Goal: Task Accomplishment & Management: Manage account settings

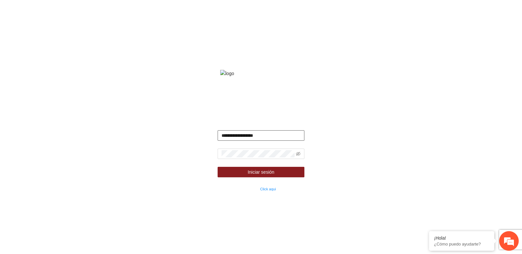
click at [247, 141] on input "**********" at bounding box center [261, 135] width 87 height 10
type input "**********"
click at [218, 167] on button "Iniciar sesión" at bounding box center [261, 172] width 87 height 10
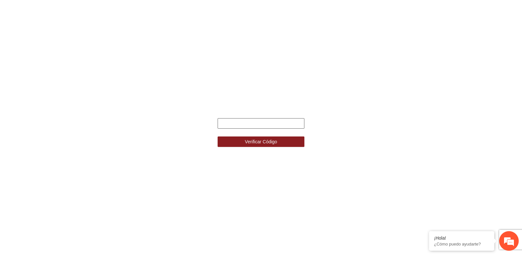
click at [234, 126] on input "text" at bounding box center [261, 123] width 87 height 10
paste input "******"
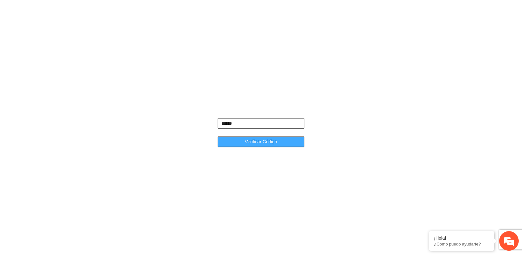
type input "******"
click at [235, 140] on button "Verificar Código" at bounding box center [261, 141] width 87 height 10
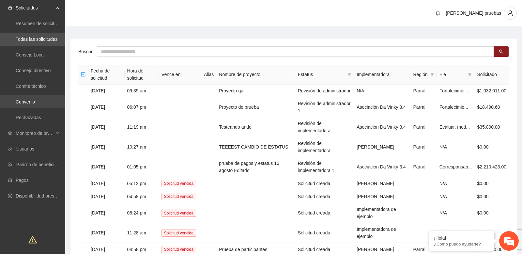
click at [35, 102] on link "Convenio" at bounding box center [25, 101] width 19 height 5
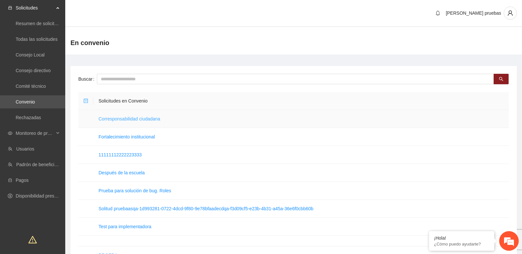
click at [132, 117] on link "Corresponsabilidad ciudadana" at bounding box center [130, 118] width 62 height 5
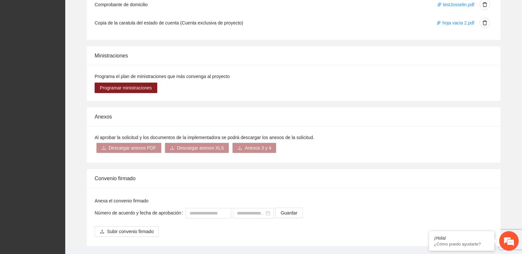
scroll to position [535, 0]
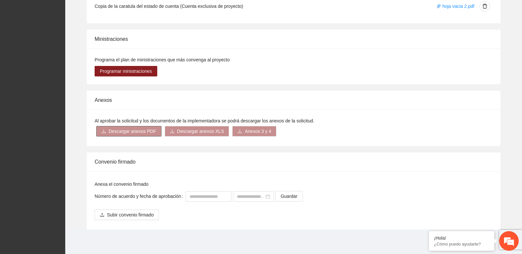
click at [141, 131] on span "Descargar anexos PDF" at bounding box center [133, 131] width 48 height 7
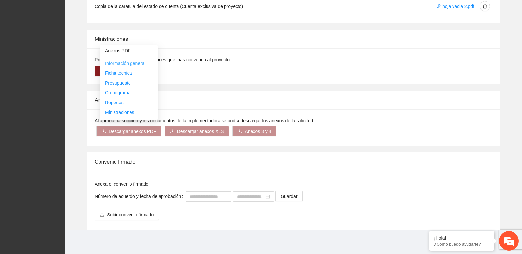
click at [126, 63] on span "Información general" at bounding box center [125, 63] width 40 height 5
click at [86, 78] on div "Ministraciones Programa el plan de ministraciones que más convenga al proyecto …" at bounding box center [293, 57] width 446 height 55
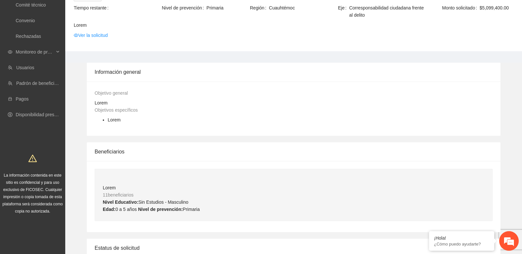
scroll to position [0, 0]
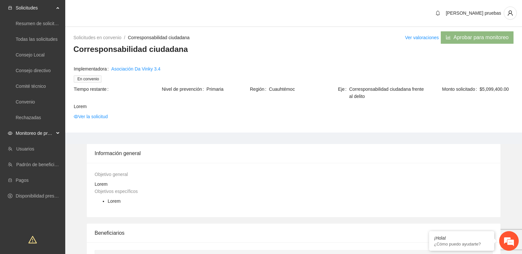
click at [44, 136] on span "Monitoreo de proyectos" at bounding box center [35, 133] width 39 height 13
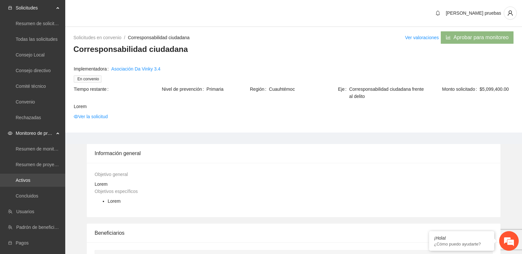
click at [30, 183] on link "Activos" at bounding box center [23, 180] width 15 height 5
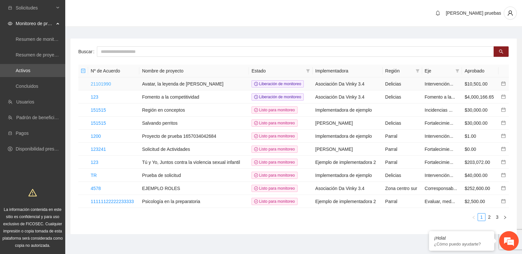
click at [108, 84] on link "21101990" at bounding box center [101, 83] width 20 height 5
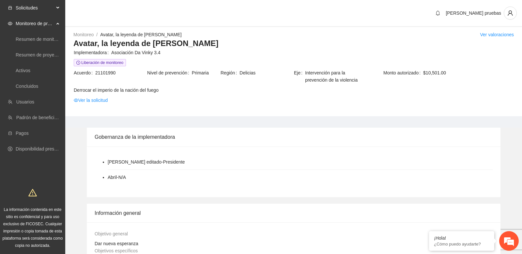
click at [59, 6] on div "Solicitudes" at bounding box center [32, 7] width 65 height 13
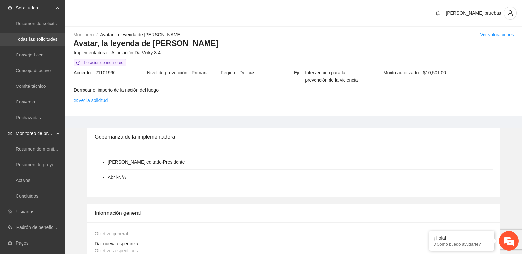
click at [46, 40] on link "Todas las solicitudes" at bounding box center [37, 39] width 42 height 5
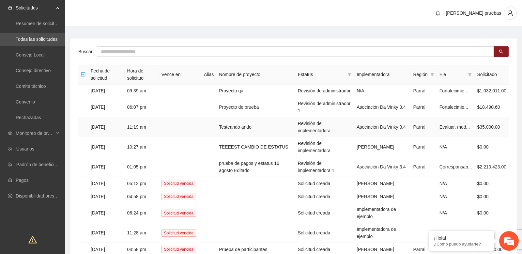
scroll to position [60, 0]
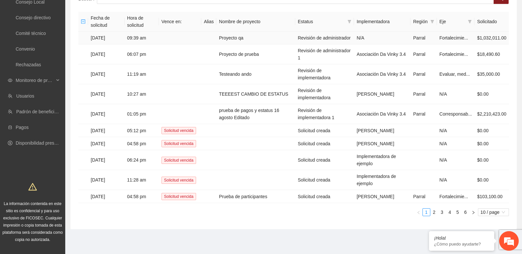
click at [126, 35] on td "09:39 am" at bounding box center [142, 38] width 34 height 13
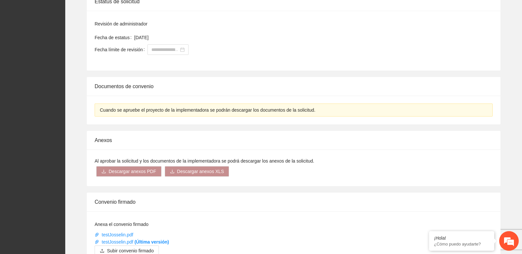
scroll to position [342, 0]
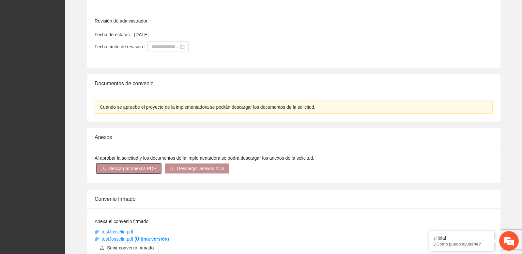
click at [137, 170] on span "Descargar anexos PDF" at bounding box center [133, 168] width 48 height 7
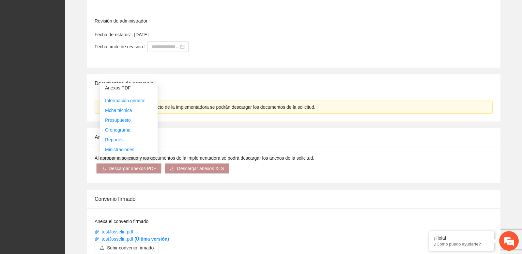
click at [175, 78] on div "Documentos de convenio" at bounding box center [294, 83] width 398 height 19
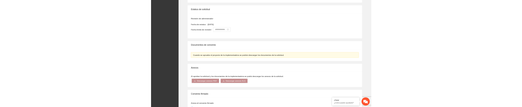
scroll to position [376, 0]
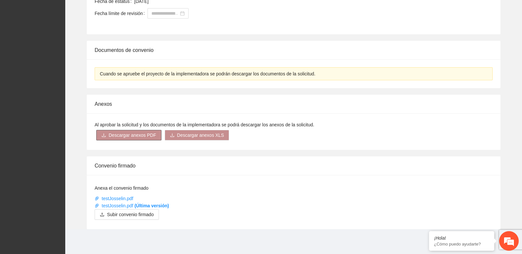
click at [141, 134] on span "Descargar anexos PDF" at bounding box center [133, 135] width 48 height 7
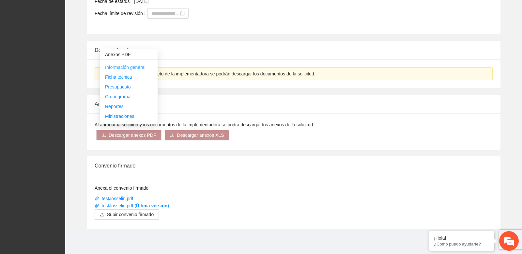
click at [142, 67] on span "Información general" at bounding box center [125, 67] width 40 height 5
click at [187, 117] on div "Al aprobar la solicitud y los documentos de la implementadora se podrá descarga…" at bounding box center [294, 131] width 414 height 37
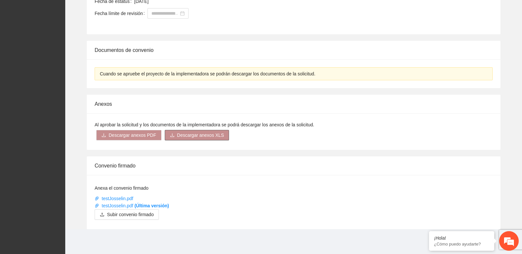
click at [193, 136] on span "Descargar anexos XLS" at bounding box center [200, 135] width 47 height 7
click at [207, 86] on link "Información general" at bounding box center [193, 86] width 40 height 5
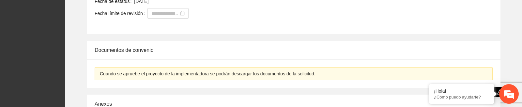
scroll to position [439, 0]
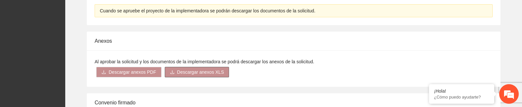
click at [188, 72] on span "Descargar anexos XLS" at bounding box center [200, 72] width 47 height 7
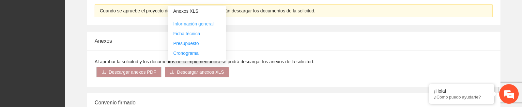
click at [189, 23] on link "Información general" at bounding box center [193, 23] width 40 height 5
click at [206, 23] on link "Información general" at bounding box center [193, 23] width 40 height 5
click at [146, 81] on div "Al aprobar la solicitud y los documentos de la implementadora se podrá descarga…" at bounding box center [294, 68] width 414 height 37
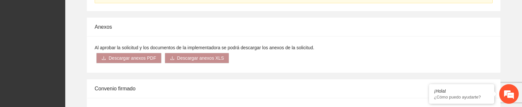
scroll to position [457, 0]
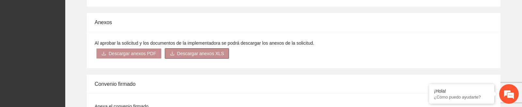
click at [190, 52] on span "Descargar anexos XLS" at bounding box center [200, 53] width 47 height 7
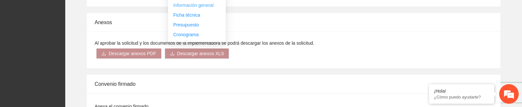
click at [207, 5] on link "Información general" at bounding box center [193, 5] width 40 height 5
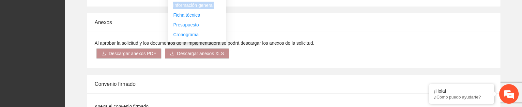
click at [207, 5] on link "Información general" at bounding box center [193, 5] width 40 height 5
click at [194, 15] on link "Ficha técnica" at bounding box center [186, 14] width 27 height 5
click at [193, 4] on link "Información general" at bounding box center [193, 5] width 40 height 5
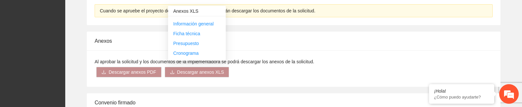
scroll to position [432, 0]
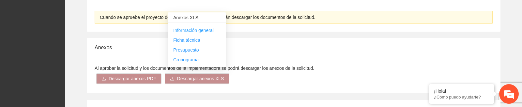
click at [192, 29] on link "Información general" at bounding box center [193, 30] width 40 height 5
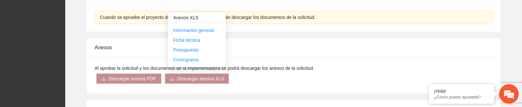
click at [182, 18] on div "Anexos XLS" at bounding box center [197, 17] width 58 height 10
copy div "Anexos XLS"
click at [118, 75] on span "Descargar anexos PDF" at bounding box center [133, 78] width 48 height 7
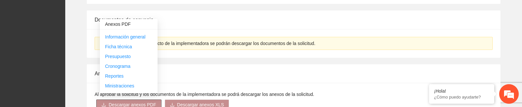
scroll to position [437, 0]
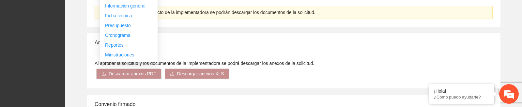
click at [129, 83] on div "Al aprobar la solicitud y los documentos de la implementadora se podrá descarga…" at bounding box center [294, 70] width 414 height 37
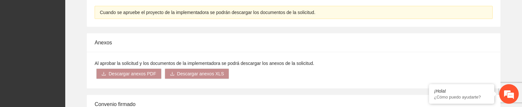
click at [73, 46] on div "Anexos Al aprobar la solicitud y los documentos de la implementadora se podrá d…" at bounding box center [293, 60] width 446 height 55
click at [73, 47] on div "Anexos Al aprobar la solicitud y los documentos de la implementadora se podrá d…" at bounding box center [293, 60] width 446 height 55
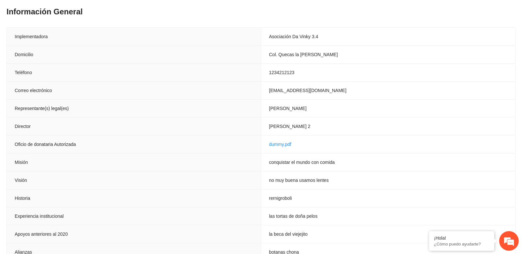
click at [240, 148] on th "Oficio de donataria Autorizada" at bounding box center [134, 144] width 254 height 18
click at [236, 139] on th "Oficio de donataria Autorizada" at bounding box center [134, 144] width 254 height 18
click at [152, 104] on th "Representante(s) legal(es)" at bounding box center [134, 109] width 254 height 18
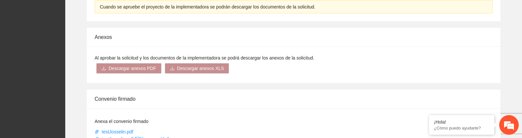
scroll to position [444, 0]
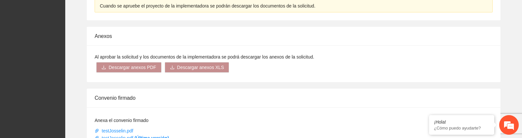
click at [211, 66] on span "Descargar anexos XLS" at bounding box center [200, 67] width 47 height 7
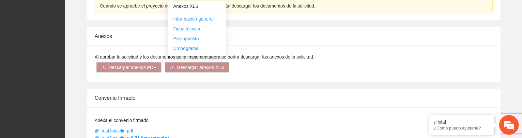
click at [206, 19] on link "Información general" at bounding box center [193, 18] width 40 height 5
click at [183, 7] on div "Anexos XLS" at bounding box center [197, 6] width 58 height 10
copy div "Anexos XLS"
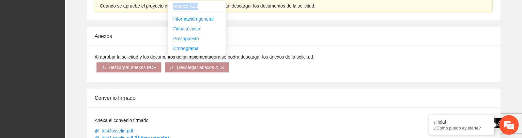
click at [178, 81] on div "Al aprobar la solicitud y los documentos de la implementadora se podrá descarga…" at bounding box center [294, 63] width 414 height 37
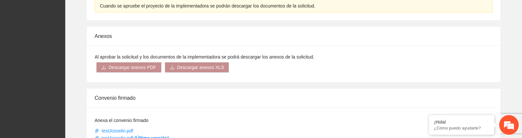
click at [160, 38] on div "Anexos" at bounding box center [294, 36] width 398 height 19
click at [204, 93] on div "Convenio firmado" at bounding box center [294, 97] width 398 height 19
click at [200, 71] on button "Descargar anexos XLS" at bounding box center [197, 67] width 65 height 10
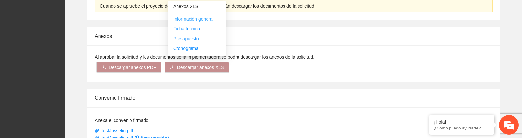
click at [208, 18] on link "Información general" at bounding box center [193, 18] width 40 height 5
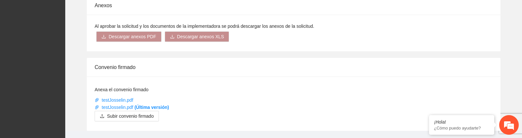
scroll to position [476, 0]
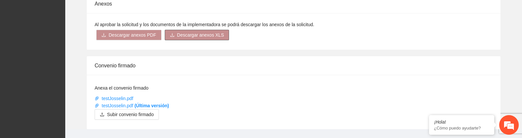
click at [202, 37] on span "Descargar anexos XLS" at bounding box center [200, 34] width 47 height 7
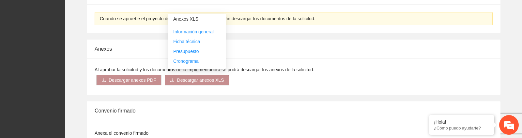
scroll to position [431, 0]
click at [205, 30] on link "Información general" at bounding box center [193, 31] width 40 height 5
click at [118, 111] on div "Convenio firmado" at bounding box center [294, 110] width 398 height 19
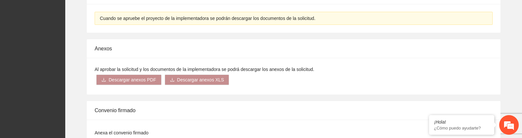
click at [82, 63] on div "Anexos Al aprobar la solicitud y los documentos de la implementadora se podrá d…" at bounding box center [293, 66] width 446 height 55
click at [114, 58] on div "Al aprobar la solicitud y los documentos de la implementadora se podrá descarga…" at bounding box center [294, 76] width 414 height 37
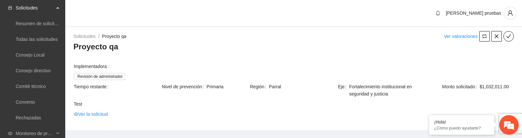
click at [211, 66] on span at bounding box center [312, 66] width 402 height 7
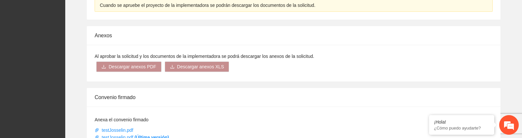
scroll to position [447, 0]
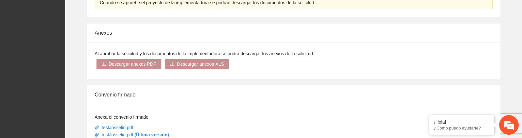
click at [193, 95] on div "Convenio firmado" at bounding box center [294, 94] width 398 height 19
click at [210, 63] on span "Descargar anexos XLS" at bounding box center [200, 63] width 47 height 7
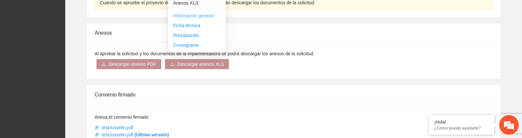
click at [210, 15] on link "Información general" at bounding box center [193, 15] width 40 height 5
click at [191, 26] on link "Ficha técnica" at bounding box center [186, 25] width 27 height 5
click at [188, 35] on link "Presupuesto" at bounding box center [186, 35] width 26 height 5
click at [192, 45] on link "Cronograma" at bounding box center [185, 44] width 25 height 5
click at [255, 100] on div "Convenio firmado" at bounding box center [294, 94] width 398 height 19
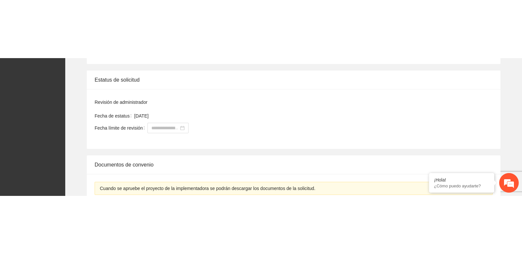
scroll to position [0, 0]
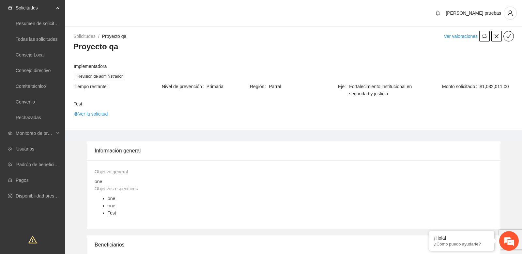
click at [429, 47] on h3 "Proyecto qa" at bounding box center [293, 46] width 441 height 10
click at [126, 25] on div "Diana pruebas" at bounding box center [293, 13] width 457 height 27
click at [48, 130] on span "Monitoreo de proyectos" at bounding box center [35, 133] width 39 height 13
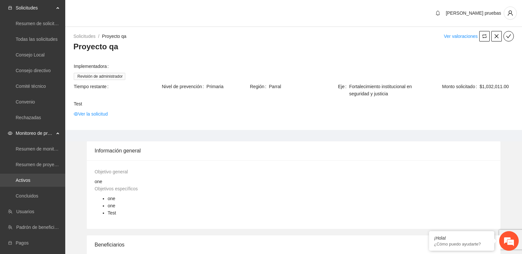
click at [30, 182] on link "Activos" at bounding box center [23, 180] width 15 height 5
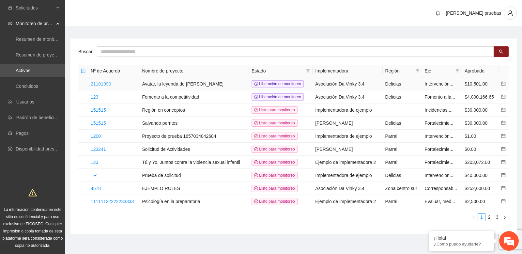
click at [104, 83] on link "21101990" at bounding box center [101, 83] width 20 height 5
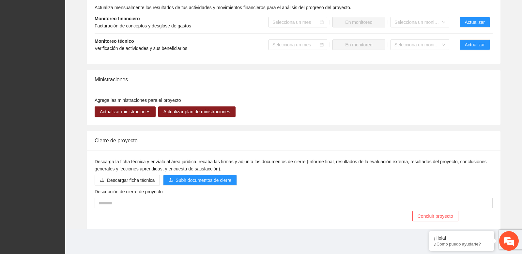
scroll to position [494, 0]
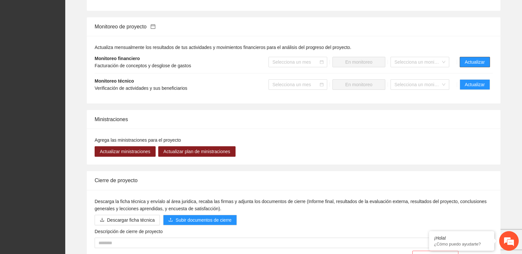
click at [477, 65] on span "Actualizar" at bounding box center [475, 61] width 20 height 7
click at [416, 55] on li "Monitoreo financiero Facturación de conceptos y desglose de gastos Selecciona u…" at bounding box center [294, 62] width 398 height 23
click at [472, 60] on span "Actualizar" at bounding box center [475, 61] width 20 height 7
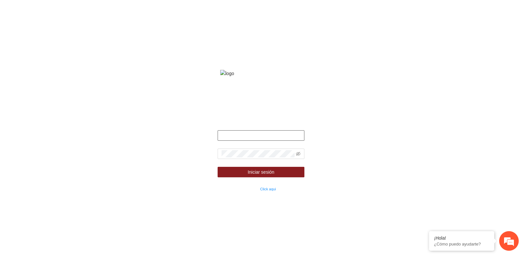
type input "**********"
click at [243, 141] on input "**********" at bounding box center [261, 135] width 87 height 10
click at [252, 141] on input "**********" at bounding box center [261, 135] width 87 height 10
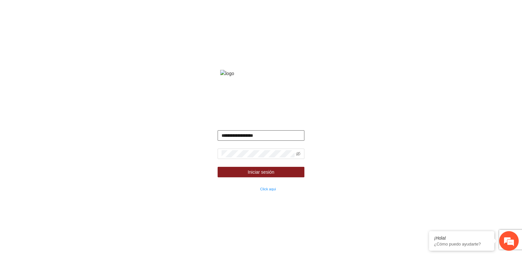
click at [252, 141] on input "**********" at bounding box center [261, 135] width 87 height 10
click at [260, 141] on input "**********" at bounding box center [261, 135] width 87 height 10
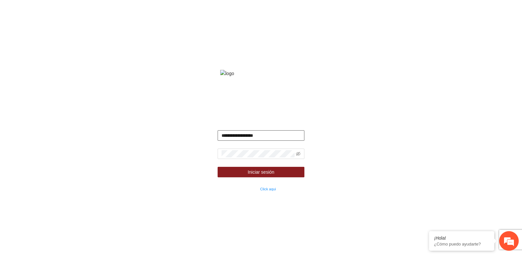
click at [260, 141] on input "**********" at bounding box center [261, 135] width 87 height 10
click at [274, 141] on input "**********" at bounding box center [261, 135] width 87 height 10
click at [190, 53] on div "**********" at bounding box center [261, 127] width 522 height 254
click at [260, 141] on input "**********" at bounding box center [261, 135] width 87 height 10
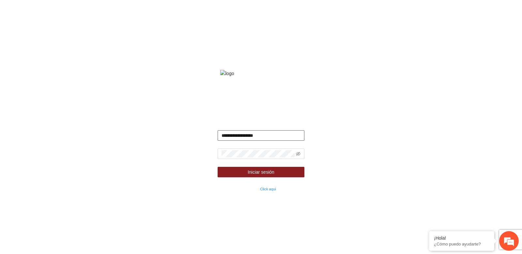
click at [260, 141] on input "**********" at bounding box center [261, 135] width 87 height 10
type input "*"
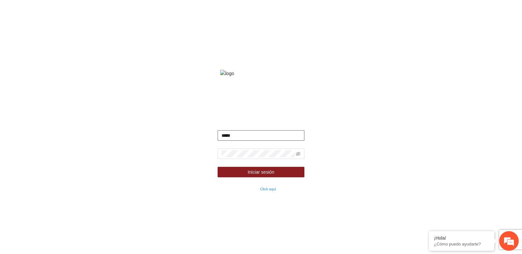
type input "**********"
click at [218, 167] on button "Iniciar sesión" at bounding box center [261, 172] width 87 height 10
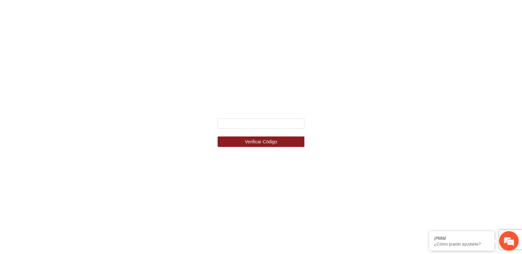
click at [164, 91] on div "Ingresa el código de seguridad que mandamos al celular +********4587 Verificar …" at bounding box center [261, 127] width 522 height 254
click at [199, 124] on div "Ingresa el código de seguridad que mandamos al celular +********4587 Verificar …" at bounding box center [261, 127] width 522 height 254
click at [146, 99] on div "Ingresa el código de seguridad que mandamos al celular +********4587 Verificar …" at bounding box center [261, 127] width 522 height 254
click at [231, 121] on input "text" at bounding box center [261, 123] width 87 height 10
paste input "******"
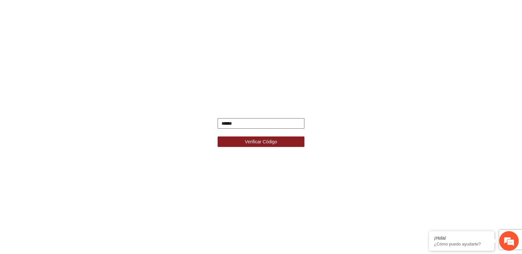
type input "******"
click at [218, 136] on button "Verificar Código" at bounding box center [261, 141] width 87 height 10
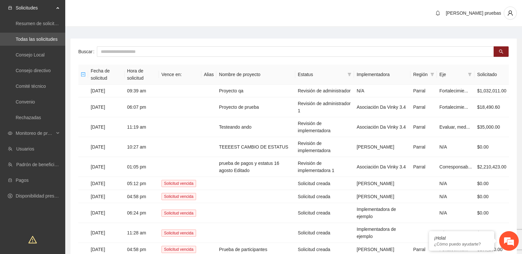
click at [203, 31] on main "Buscar Fecha de solicitud Hora de solicitud Vence en: Alias Nombre de proyecto …" at bounding box center [293, 157] width 457 height 261
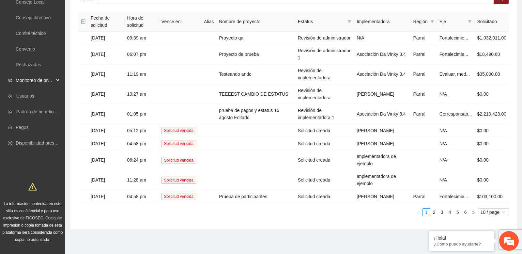
click at [43, 75] on span "Monitoreo de proyectos" at bounding box center [35, 80] width 39 height 13
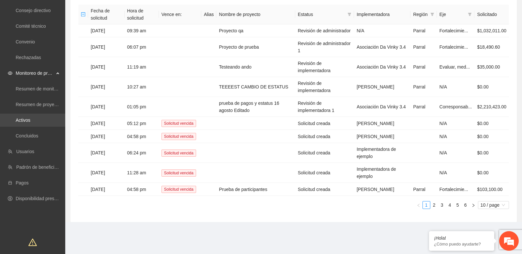
click at [30, 119] on link "Activos" at bounding box center [23, 119] width 15 height 5
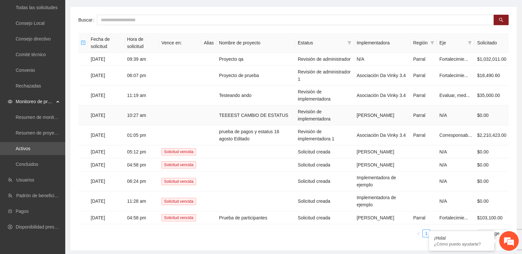
scroll to position [0, 0]
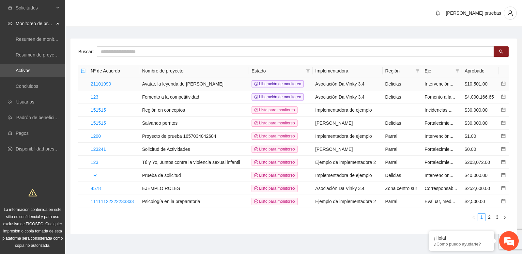
click at [177, 86] on td "Avatar, la leyenda de Aang" at bounding box center [194, 83] width 110 height 13
click at [107, 81] on link "21101990" at bounding box center [101, 83] width 20 height 5
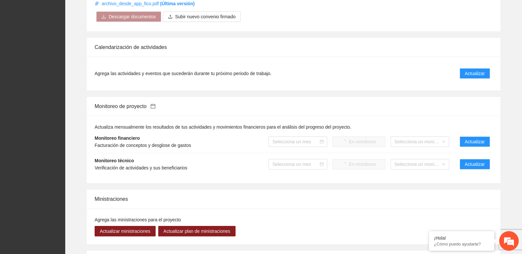
scroll to position [425, 0]
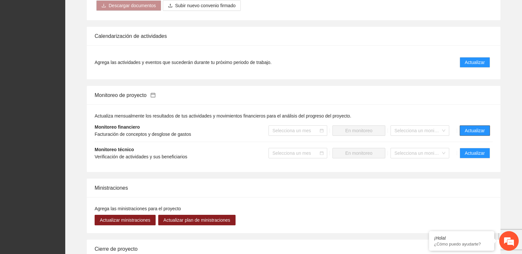
click at [472, 135] on button "Actualizar" at bounding box center [475, 130] width 30 height 10
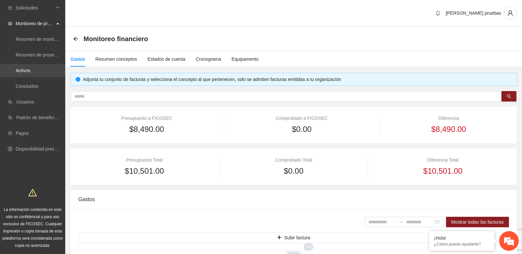
click at [30, 73] on link "Activos" at bounding box center [23, 70] width 15 height 5
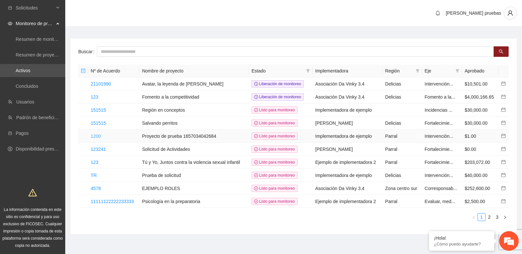
click at [96, 136] on link "1200" at bounding box center [96, 135] width 10 height 5
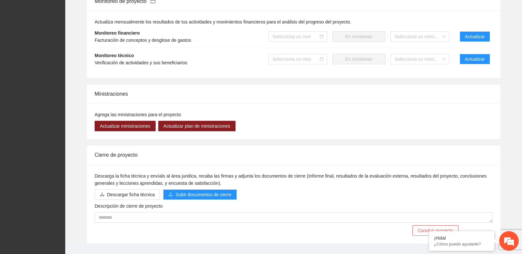
scroll to position [466, 0]
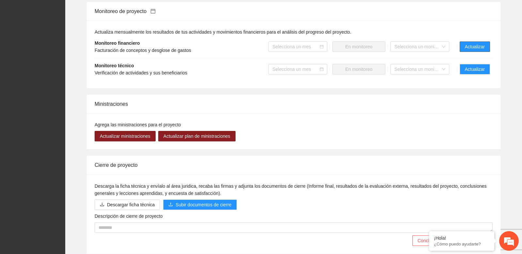
click at [469, 47] on span "Actualizar" at bounding box center [475, 46] width 20 height 7
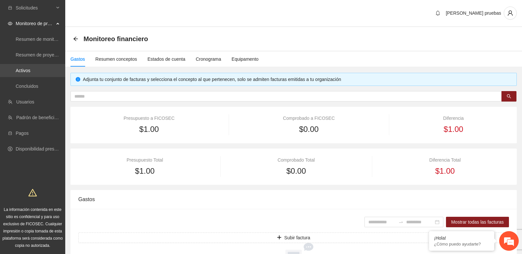
click at [30, 73] on link "Activos" at bounding box center [23, 70] width 15 height 5
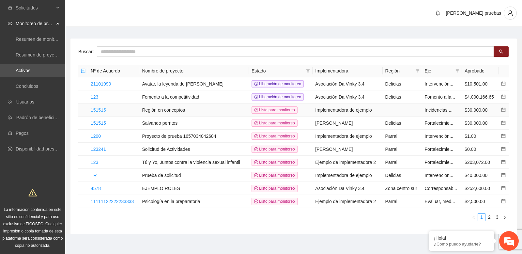
click at [101, 109] on link "151515" at bounding box center [98, 109] width 15 height 5
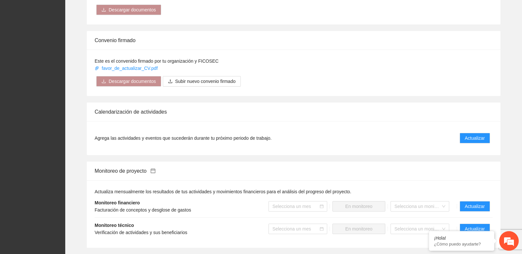
scroll to position [375, 0]
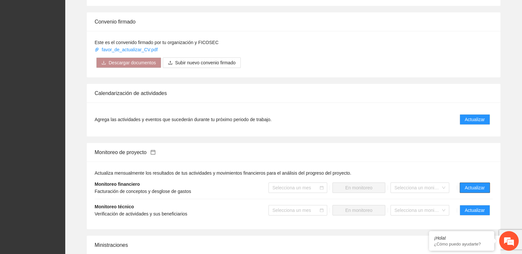
click at [469, 185] on span "Actualizar" at bounding box center [475, 187] width 20 height 7
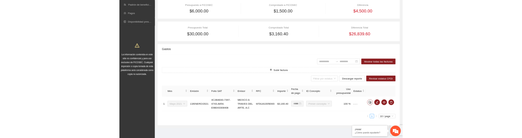
scroll to position [123, 0]
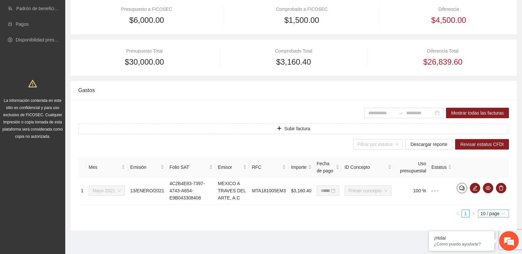
click at [495, 216] on span "10 / page" at bounding box center [494, 213] width 26 height 7
click at [242, 139] on div "Filtrar por estatus Descargar reporte Revisar estatus CFDI" at bounding box center [293, 144] width 431 height 10
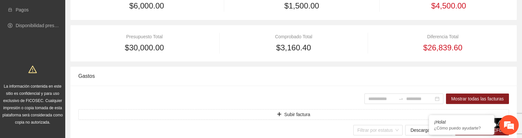
scroll to position [230, 0]
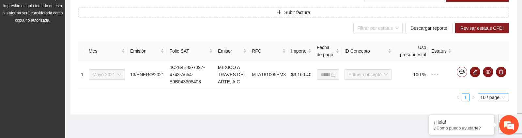
click at [501, 101] on span "10 / page" at bounding box center [494, 97] width 26 height 7
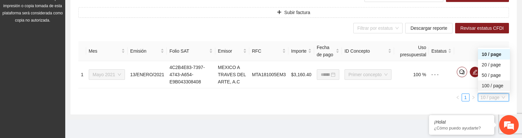
click at [493, 89] on div "100 / page" at bounding box center [494, 85] width 24 height 7
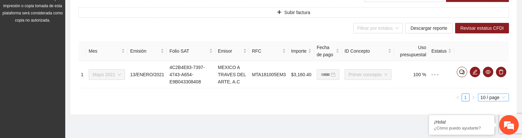
click at [495, 101] on span "10 / page" at bounding box center [494, 97] width 26 height 7
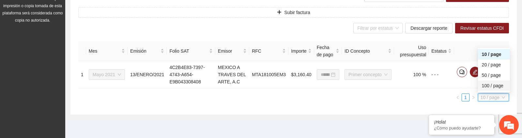
click at [493, 89] on div "100 / page" at bounding box center [494, 85] width 24 height 7
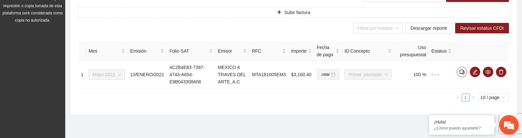
click at [103, 106] on div "**********" at bounding box center [293, 73] width 431 height 65
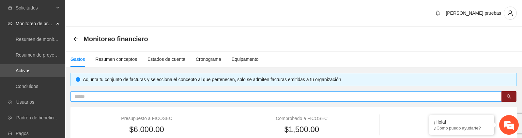
type input "**********"
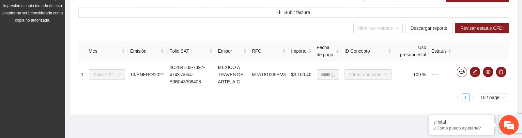
click at [328, 98] on ul "1 10 / page" at bounding box center [293, 97] width 431 height 8
click at [247, 106] on div "**********" at bounding box center [293, 49] width 446 height 131
click at [489, 98] on span "10 / page" at bounding box center [494, 97] width 26 height 7
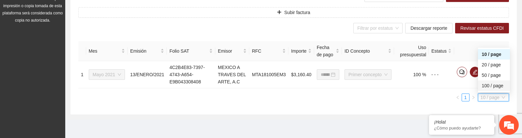
click at [489, 85] on div "100 / page" at bounding box center [494, 85] width 24 height 7
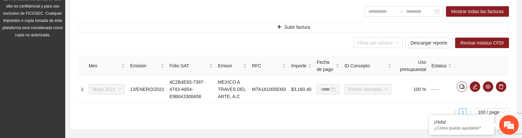
scroll to position [228, 0]
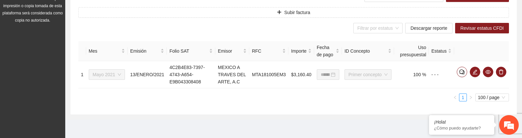
click at [129, 106] on div "**********" at bounding box center [293, 73] width 431 height 65
click at [240, 24] on div "Filtrar por estatus Descargar reporte Revisar estatus CFDI" at bounding box center [293, 28] width 431 height 10
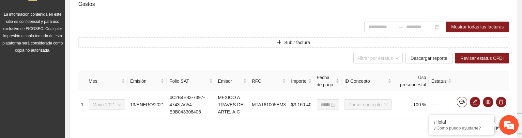
scroll to position [240, 0]
